Goal: Check status

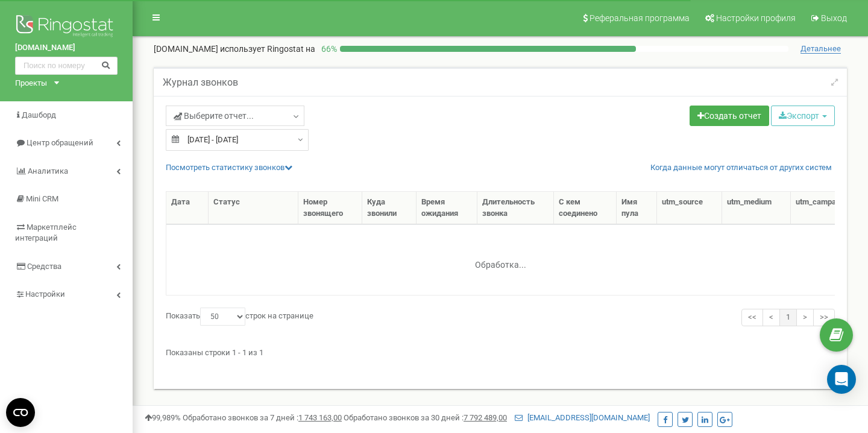
select select "50"
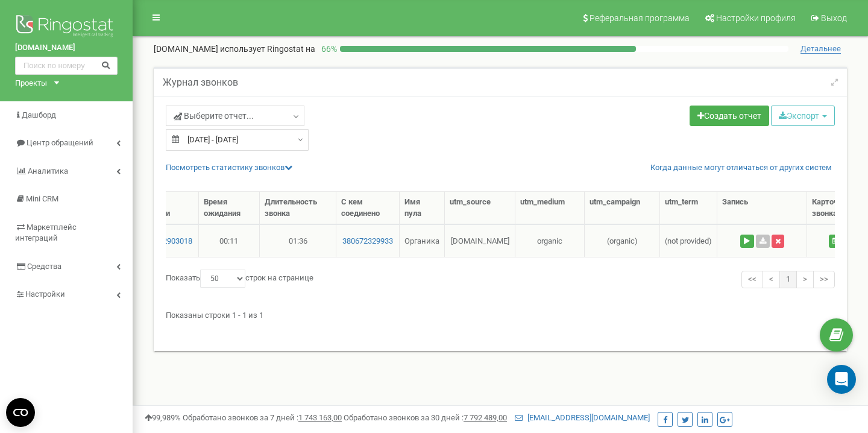
scroll to position [0, 421]
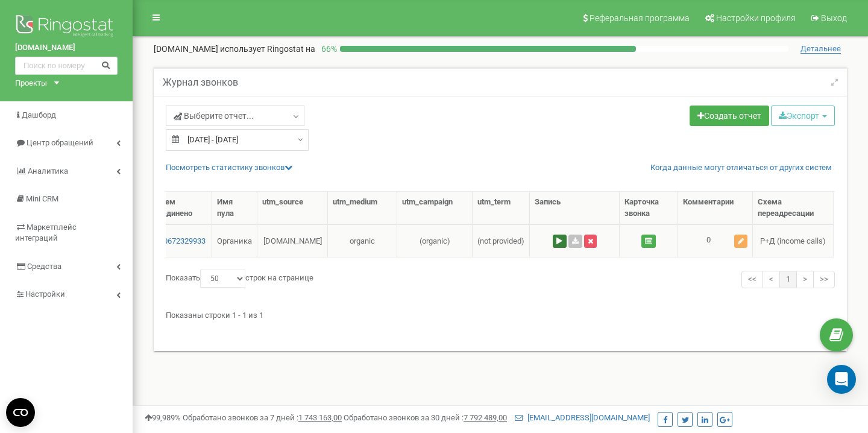
click at [555, 241] on button at bounding box center [560, 240] width 14 height 13
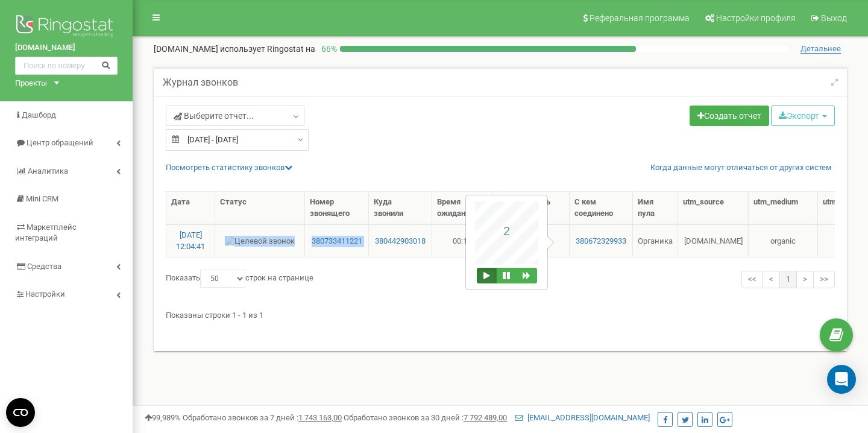
drag, startPoint x: 303, startPoint y: 241, endPoint x: 370, endPoint y: 243, distance: 66.9
click at [370, 243] on tr "[DATE] 12:04:41 380733411221 380442903018 00:11 01:36 380672329933 Органика [DO…" at bounding box center [709, 240] width 1087 height 33
copy tr "380733411221"
click at [511, 280] on button at bounding box center [506, 276] width 20 height 16
